Goal: Navigation & Orientation: Find specific page/section

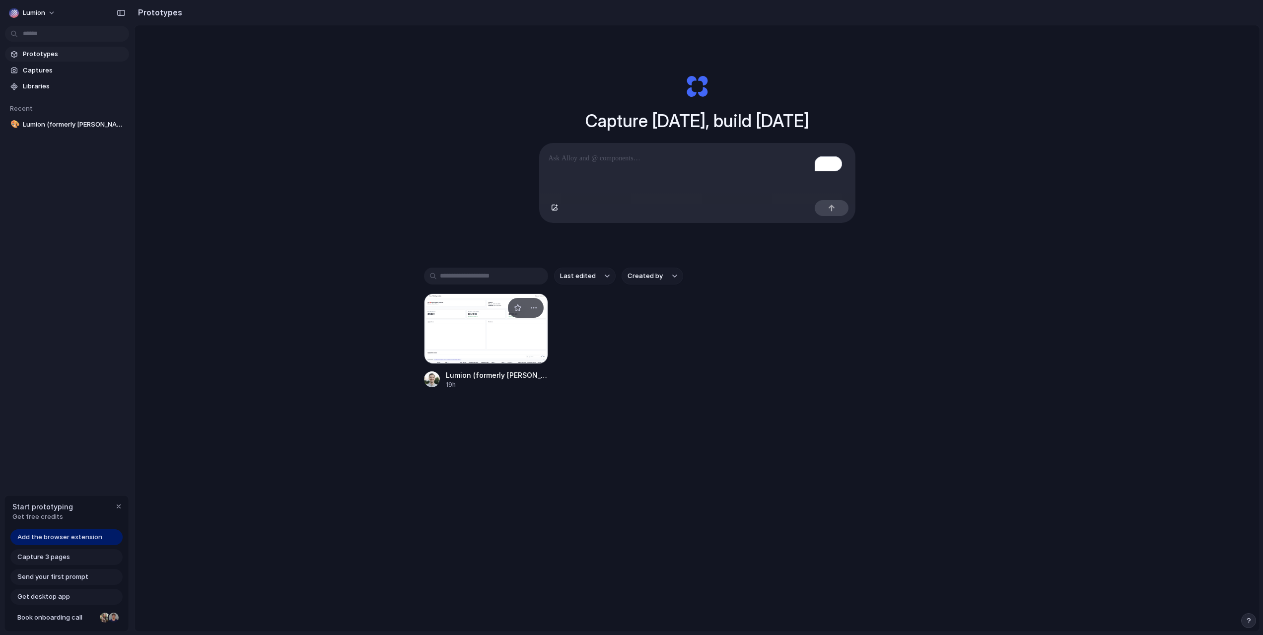
click at [490, 338] on div at bounding box center [486, 328] width 124 height 70
